Goal: Browse casually

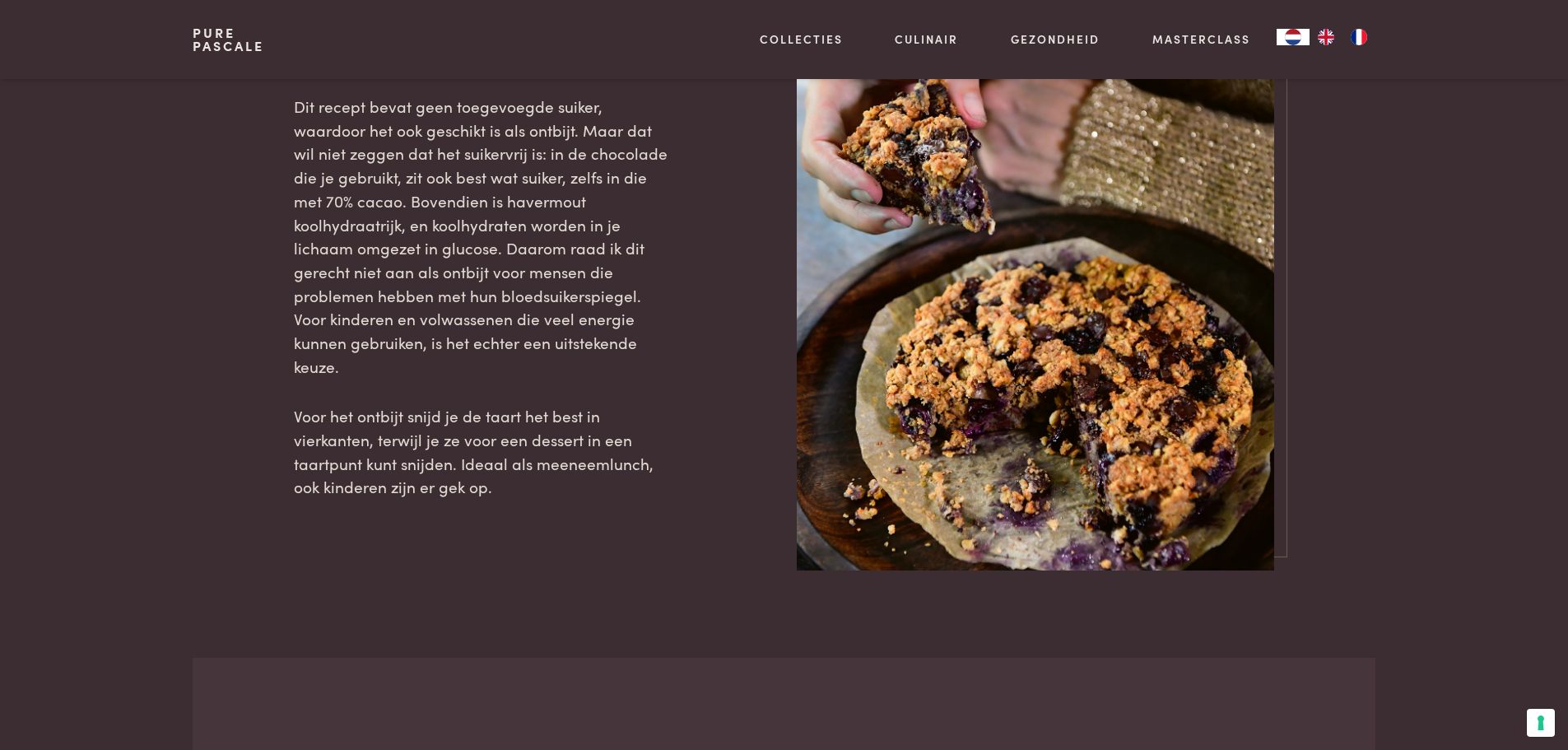
scroll to position [1701, 0]
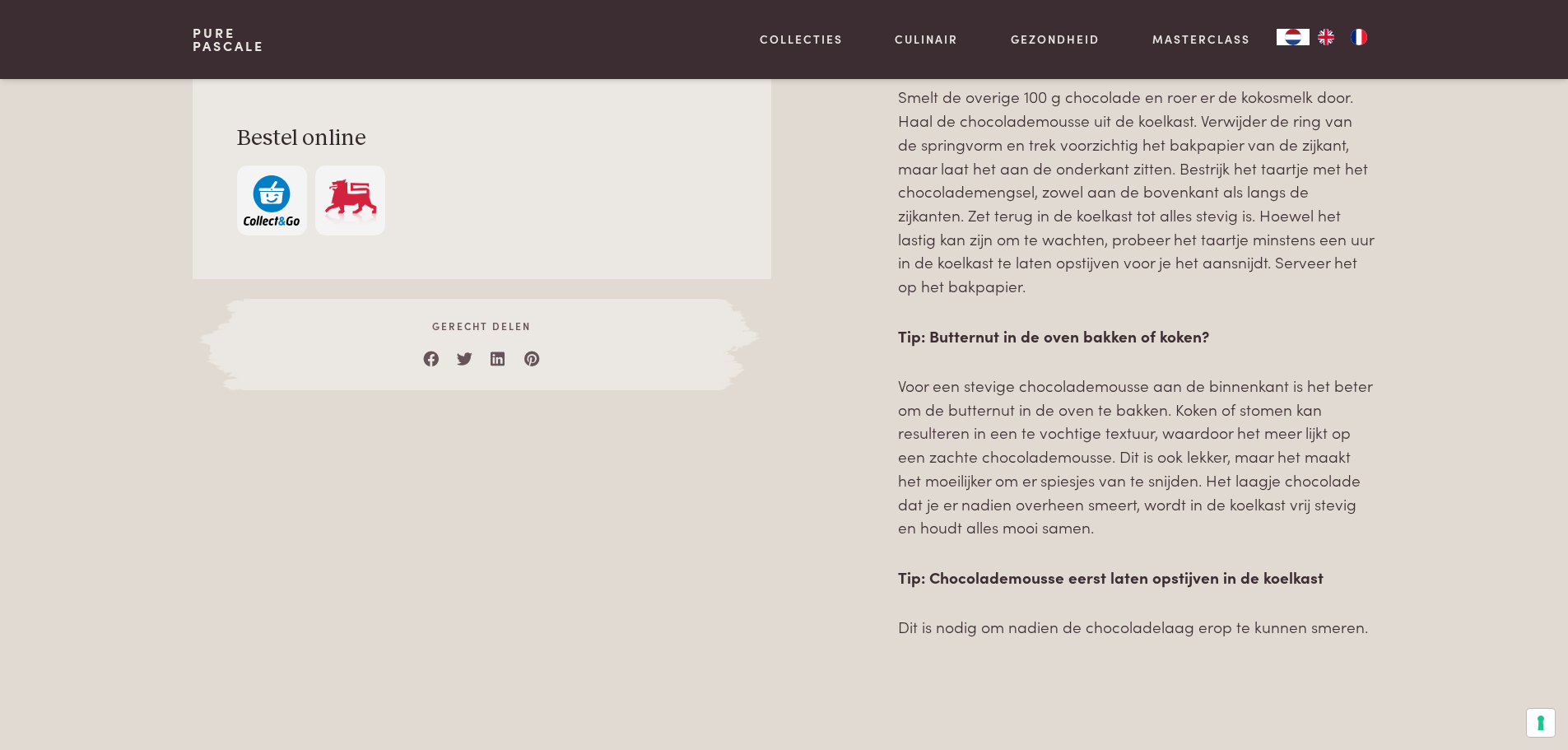
scroll to position [987, 0]
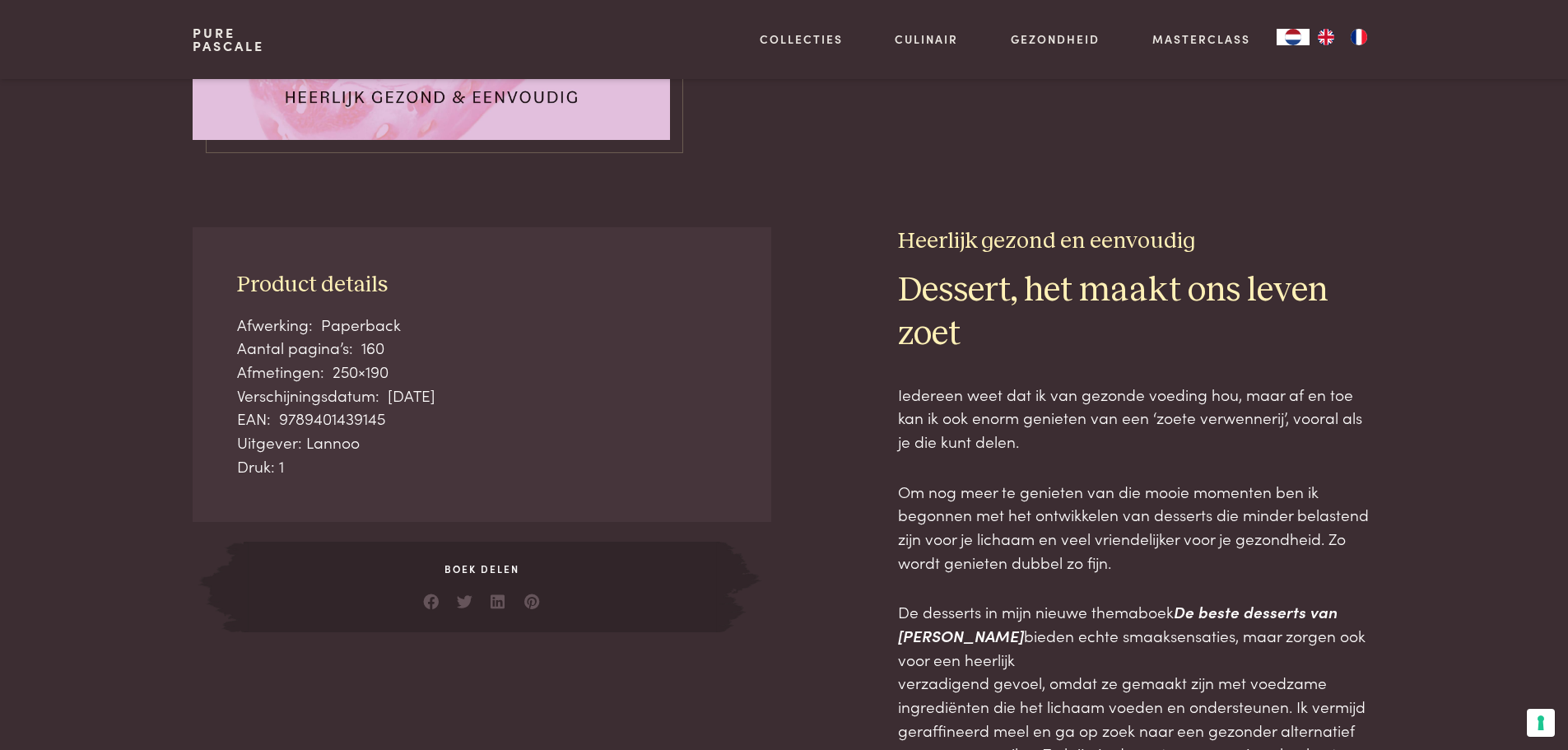
scroll to position [576, 0]
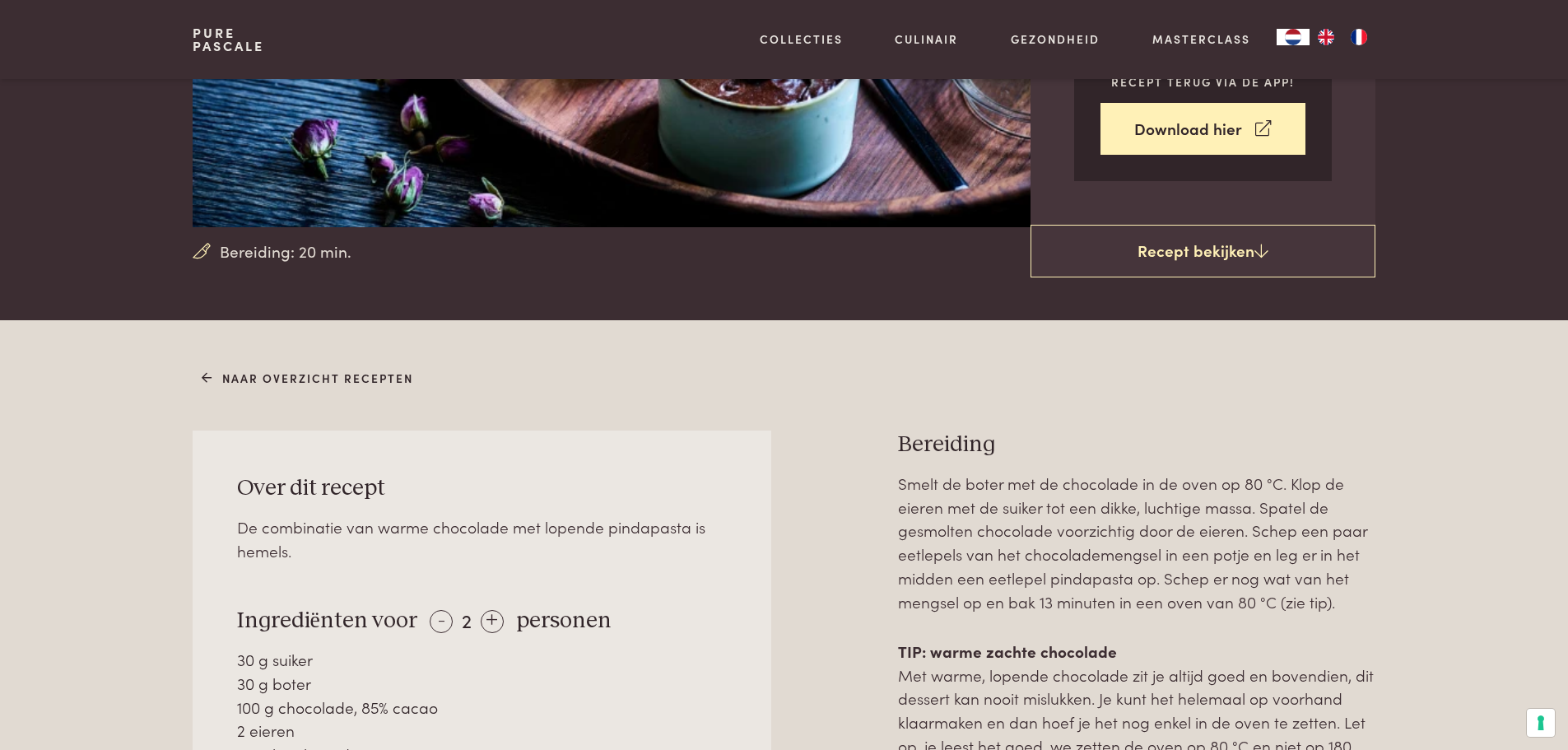
scroll to position [412, 0]
